Goal: Task Accomplishment & Management: Complete application form

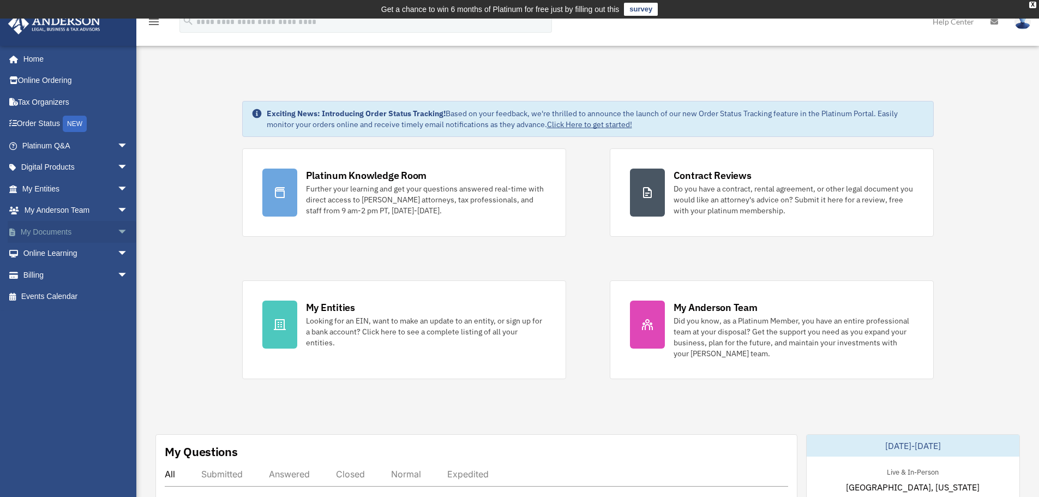
click at [118, 227] on span "arrow_drop_down" at bounding box center [128, 232] width 22 height 22
click at [62, 269] on link "Meeting Minutes" at bounding box center [79, 275] width 129 height 22
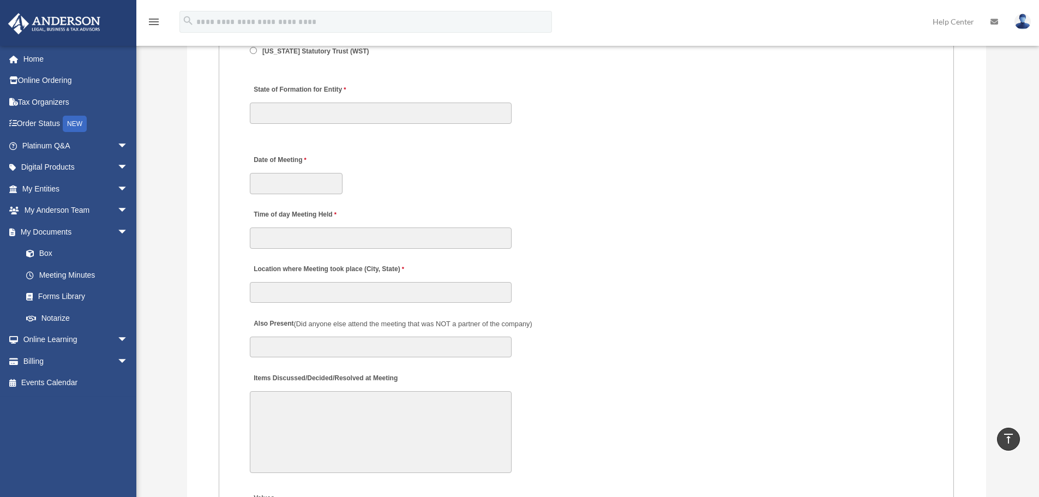
scroll to position [1545, 0]
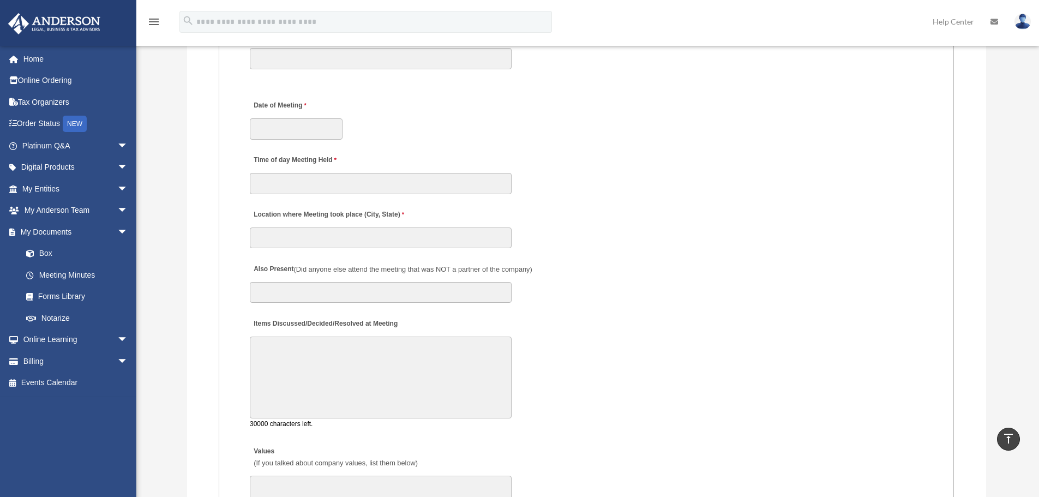
click at [402, 355] on textarea "Items Discussed/Decided/Resolved at Meeting" at bounding box center [381, 377] width 262 height 82
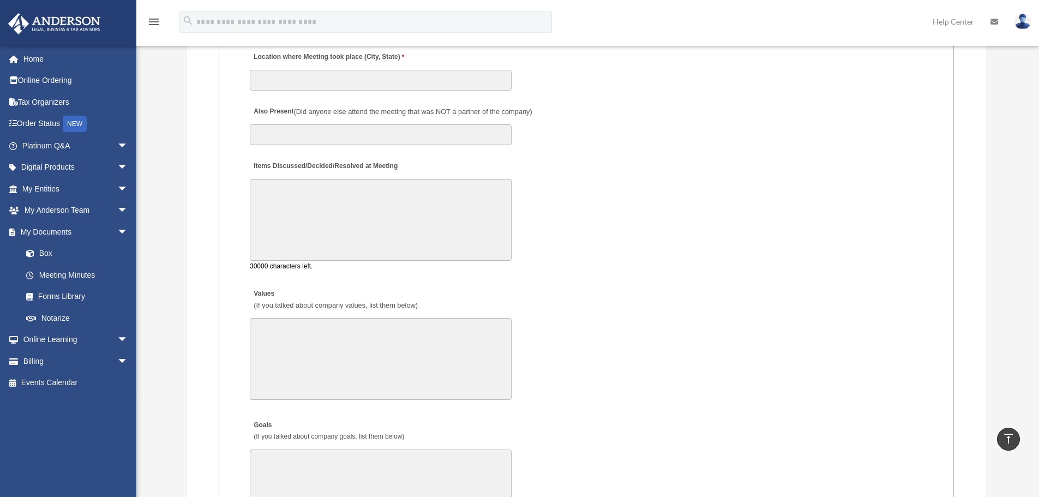
scroll to position [1709, 0]
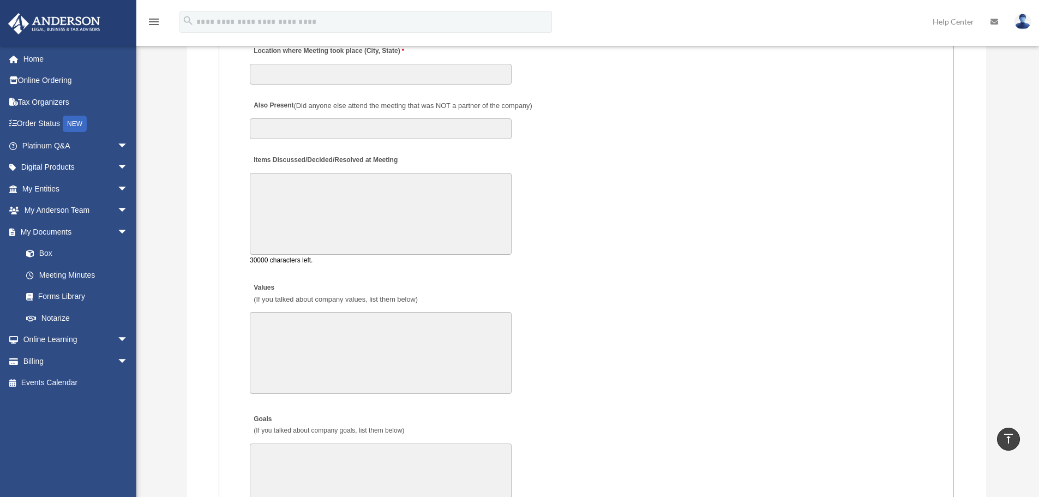
click at [451, 207] on textarea "Items Discussed/Decided/Resolved at Meeting" at bounding box center [381, 214] width 262 height 82
click at [613, 319] on div "Values (If you talked about company values, list them below) 30000 characters l…" at bounding box center [586, 337] width 675 height 125
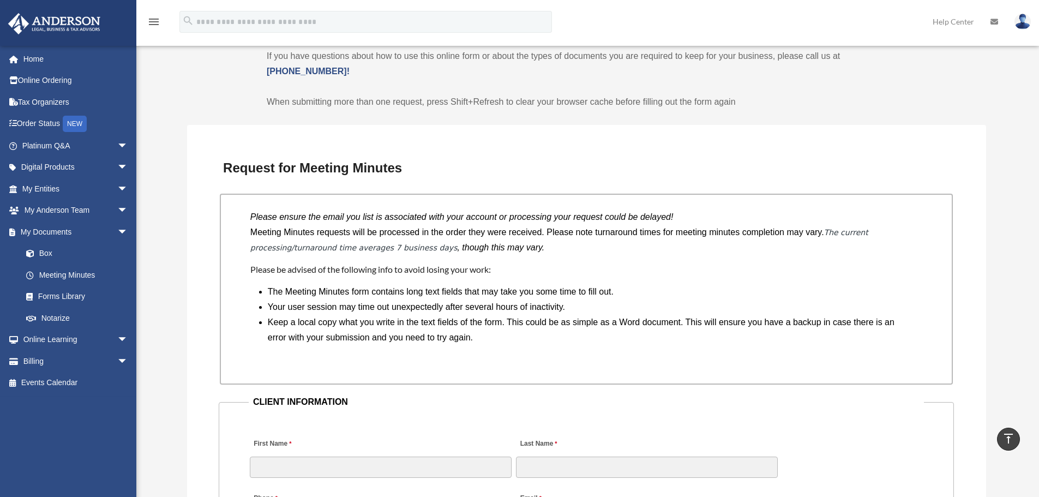
scroll to position [782, 0]
